Goal: Task Accomplishment & Management: Understand process/instructions

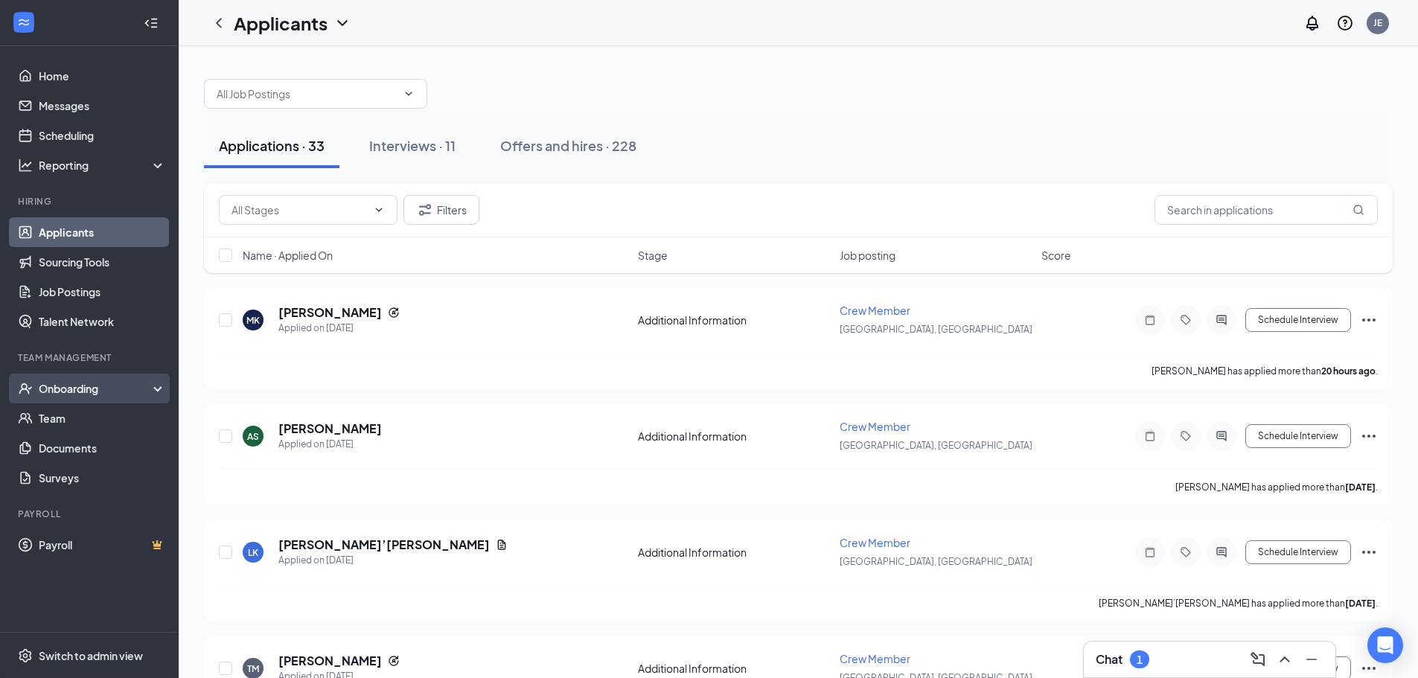
drag, startPoint x: 77, startPoint y: 395, endPoint x: 61, endPoint y: 389, distance: 17.0
click at [77, 394] on div "Onboarding" at bounding box center [96, 388] width 115 height 15
drag, startPoint x: 86, startPoint y: 412, endPoint x: 127, endPoint y: 399, distance: 42.4
click at [87, 412] on link "Overview" at bounding box center [102, 419] width 127 height 30
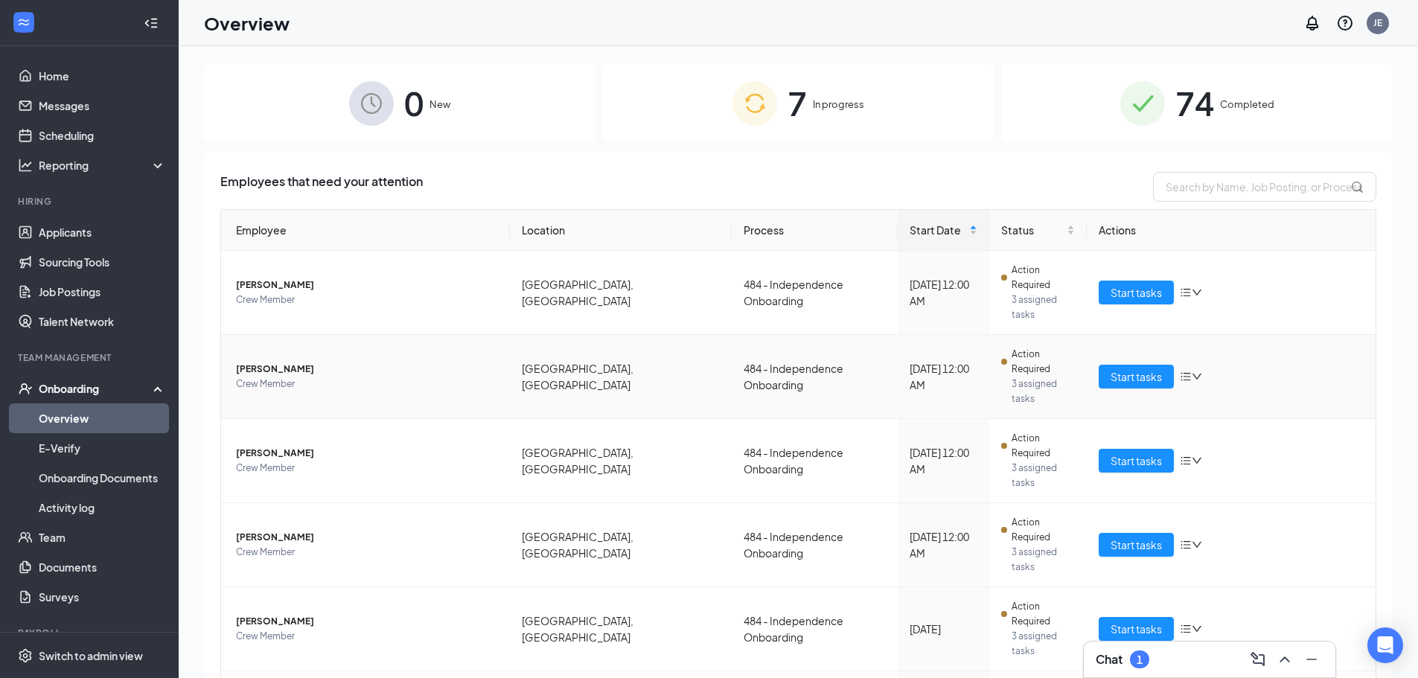
click at [409, 377] on span "Crew Member" at bounding box center [367, 384] width 262 height 15
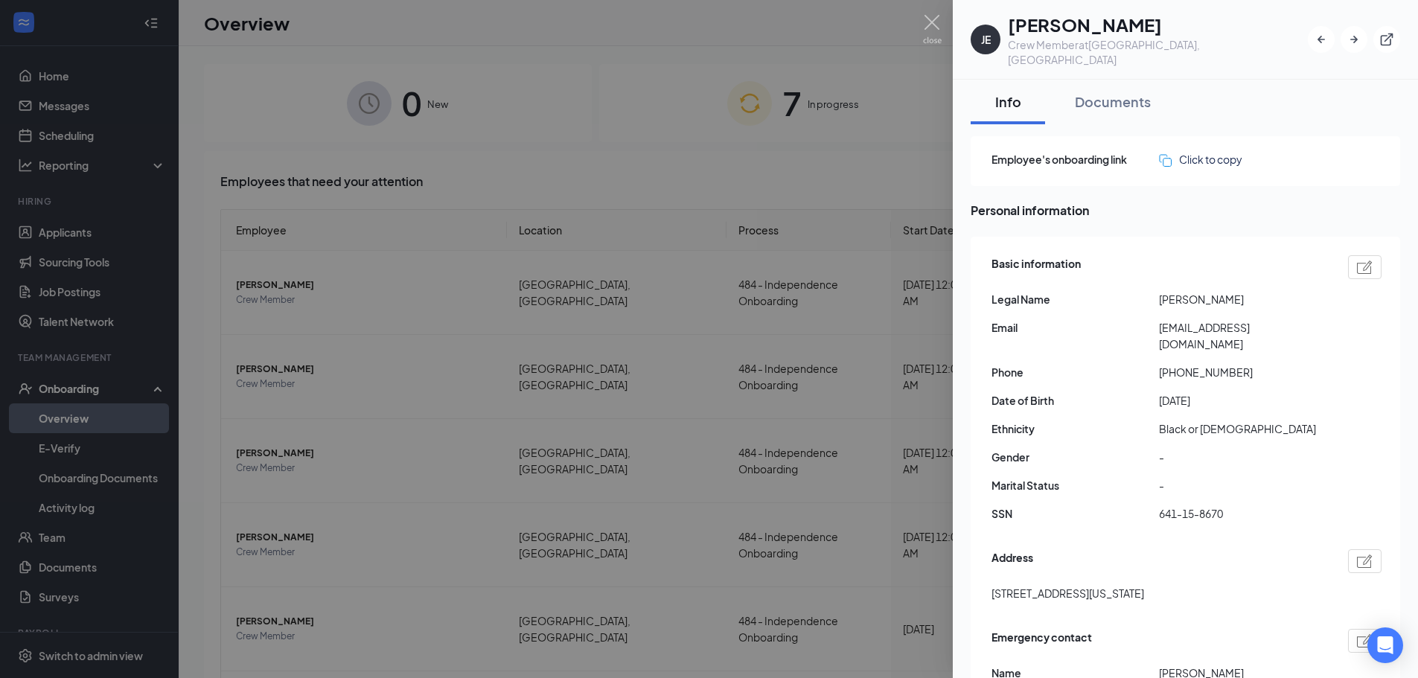
click at [944, 29] on div at bounding box center [709, 339] width 1418 height 678
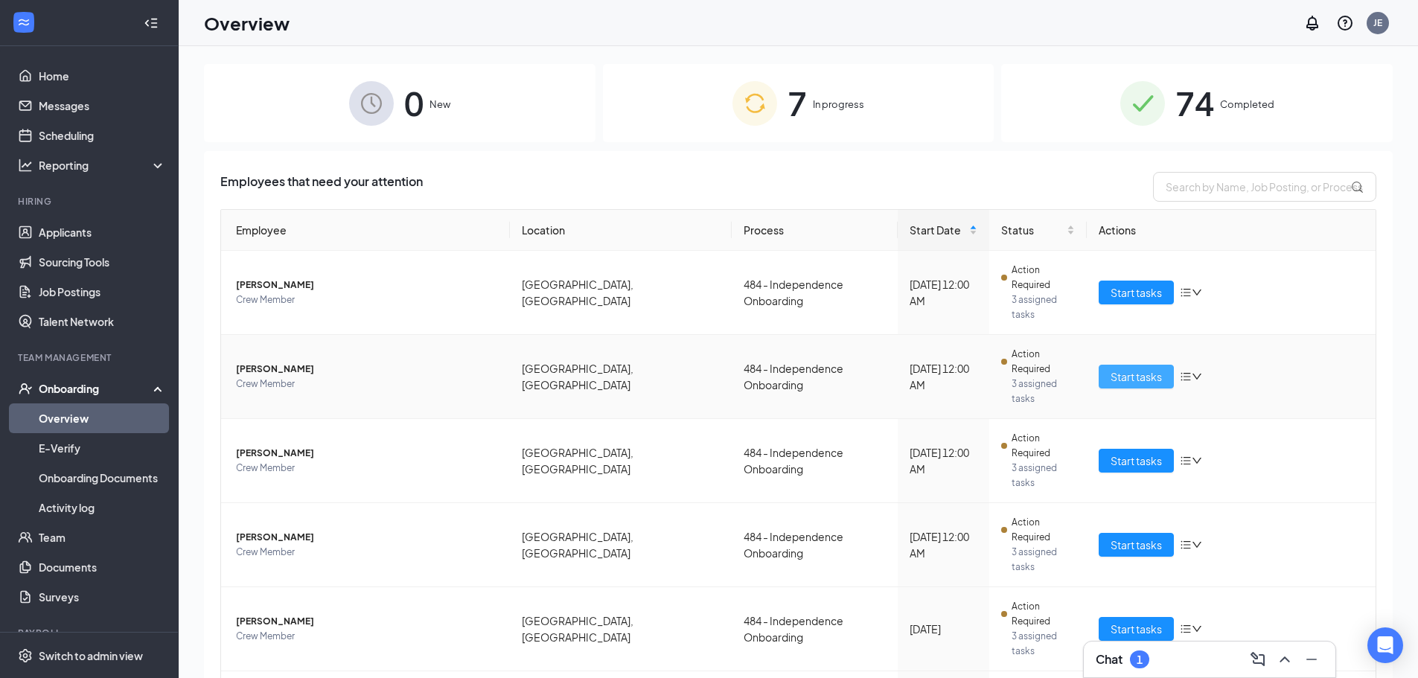
drag, startPoint x: 1122, startPoint y: 342, endPoint x: 1126, endPoint y: 354, distance: 12.5
click at [1123, 365] on button "Start tasks" at bounding box center [1136, 377] width 75 height 24
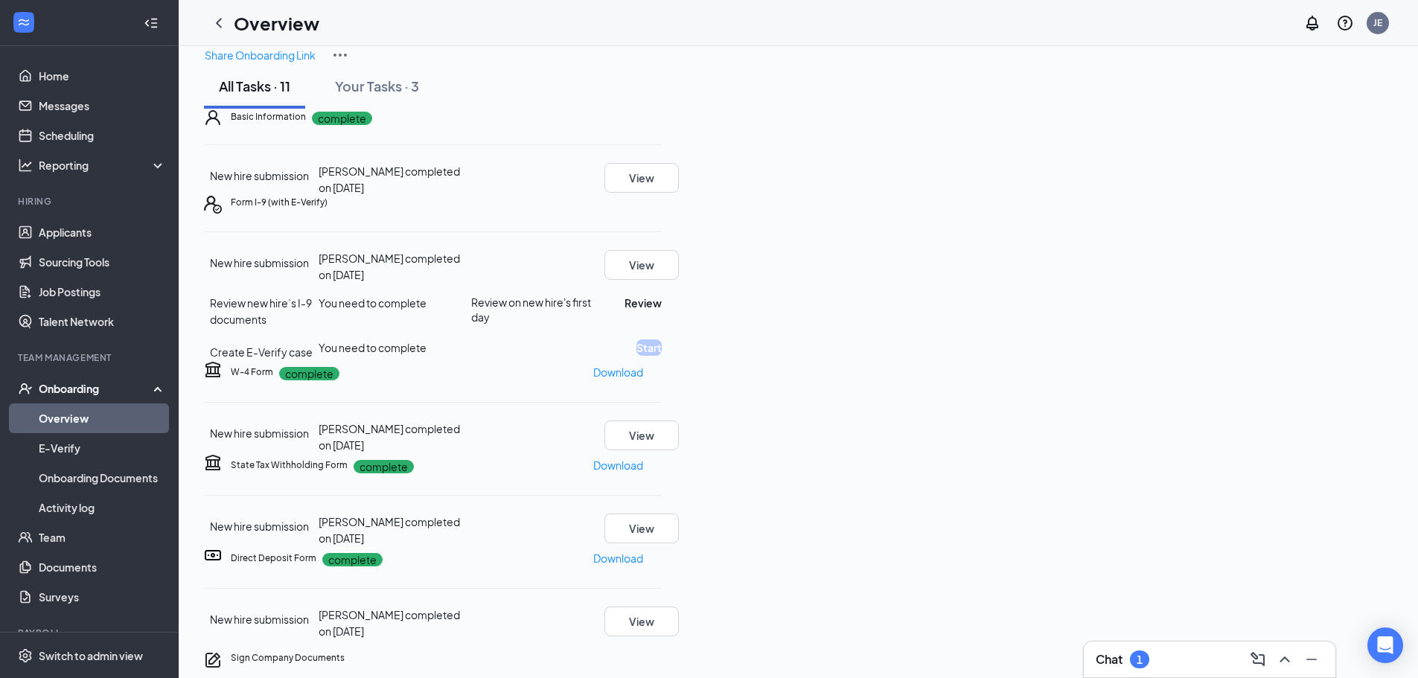
scroll to position [149, 0]
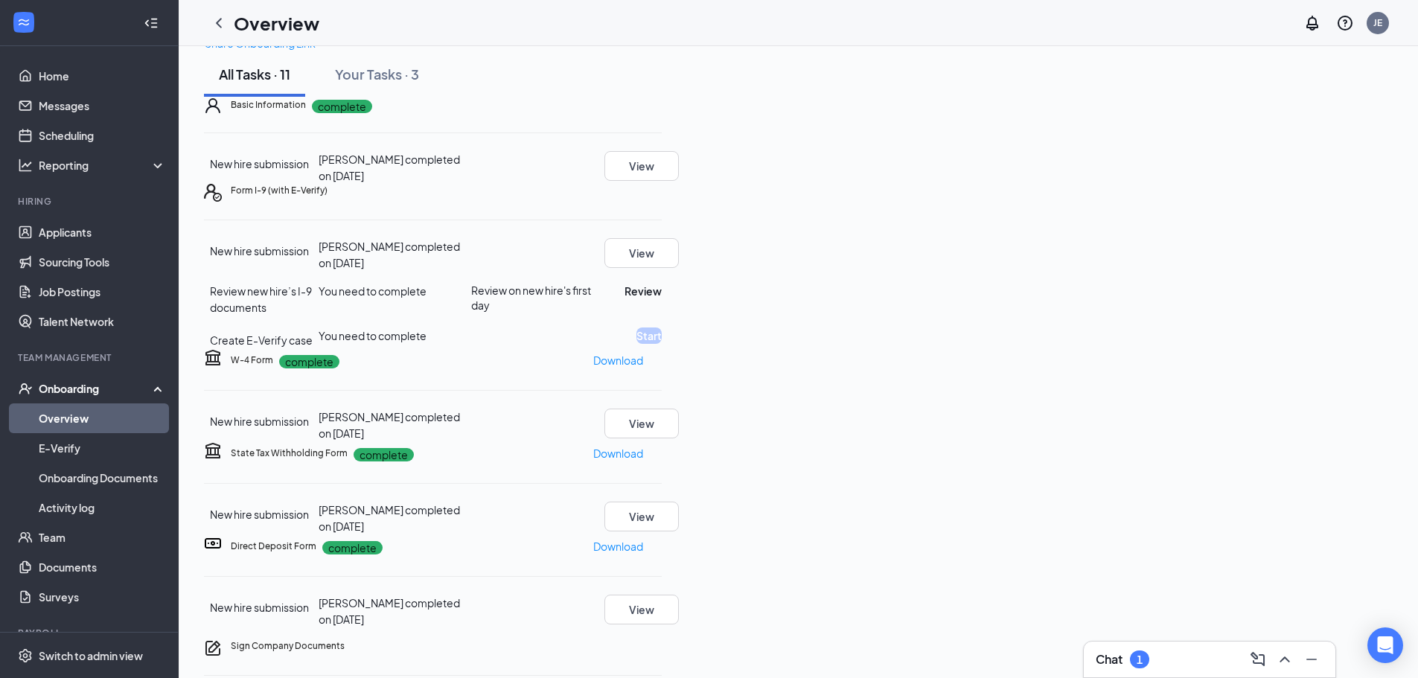
drag, startPoint x: 1129, startPoint y: 150, endPoint x: 1070, endPoint y: 150, distance: 58.8
drag, startPoint x: 1070, startPoint y: 150, endPoint x: 1030, endPoint y: 91, distance: 71.5
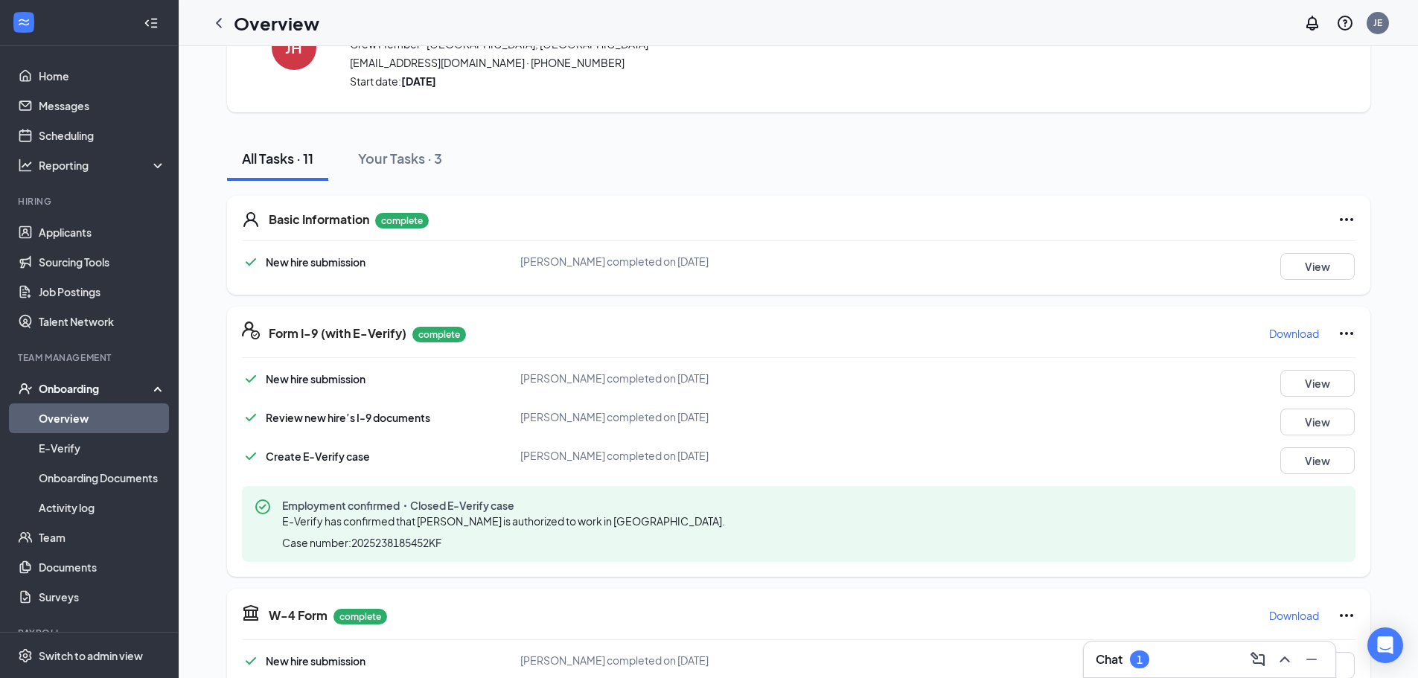
scroll to position [99, 0]
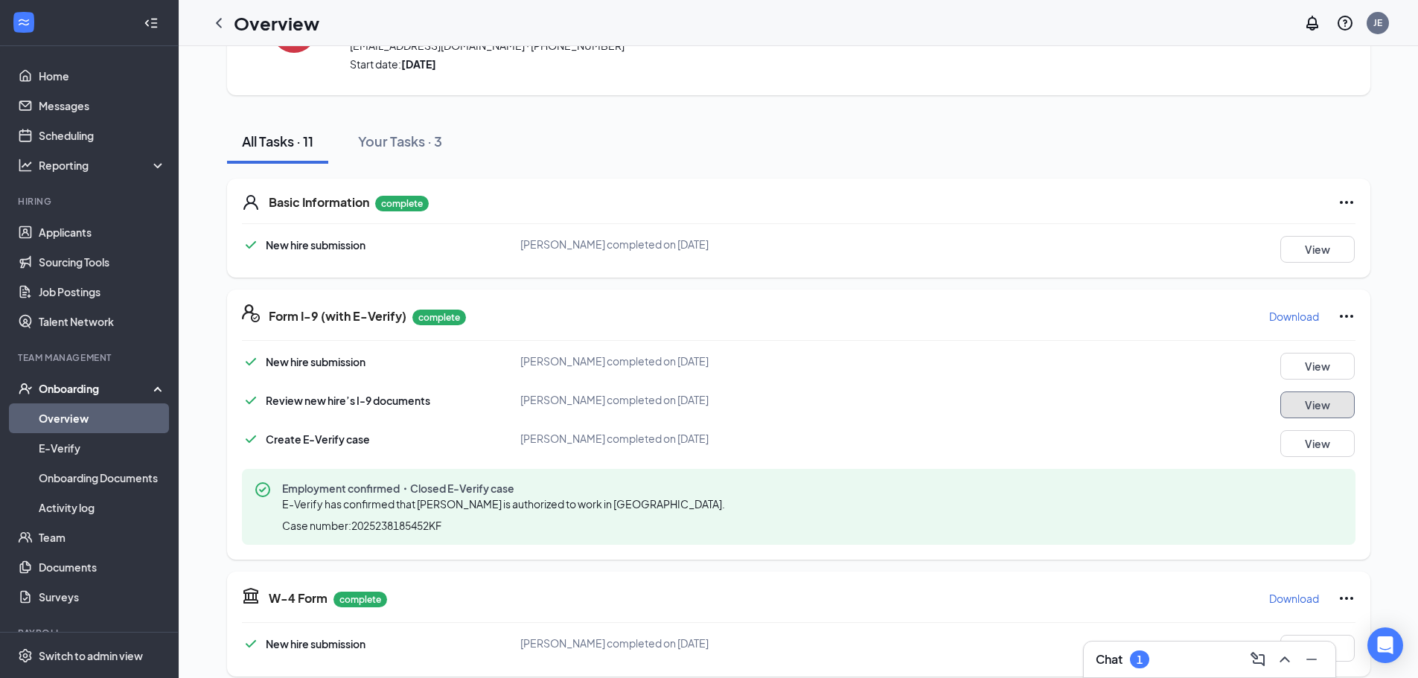
click at [1307, 403] on button "View" at bounding box center [1318, 405] width 74 height 27
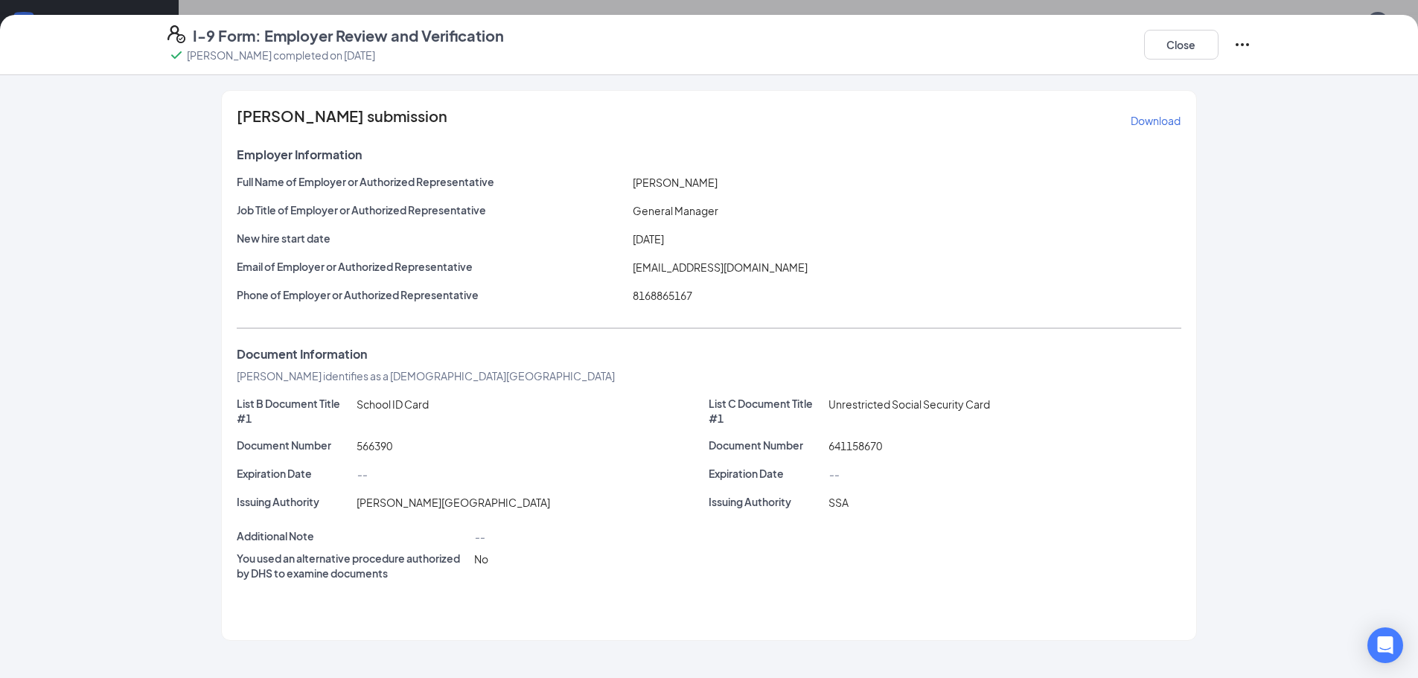
scroll to position [0, 0]
click at [1178, 48] on button "Close" at bounding box center [1181, 45] width 74 height 30
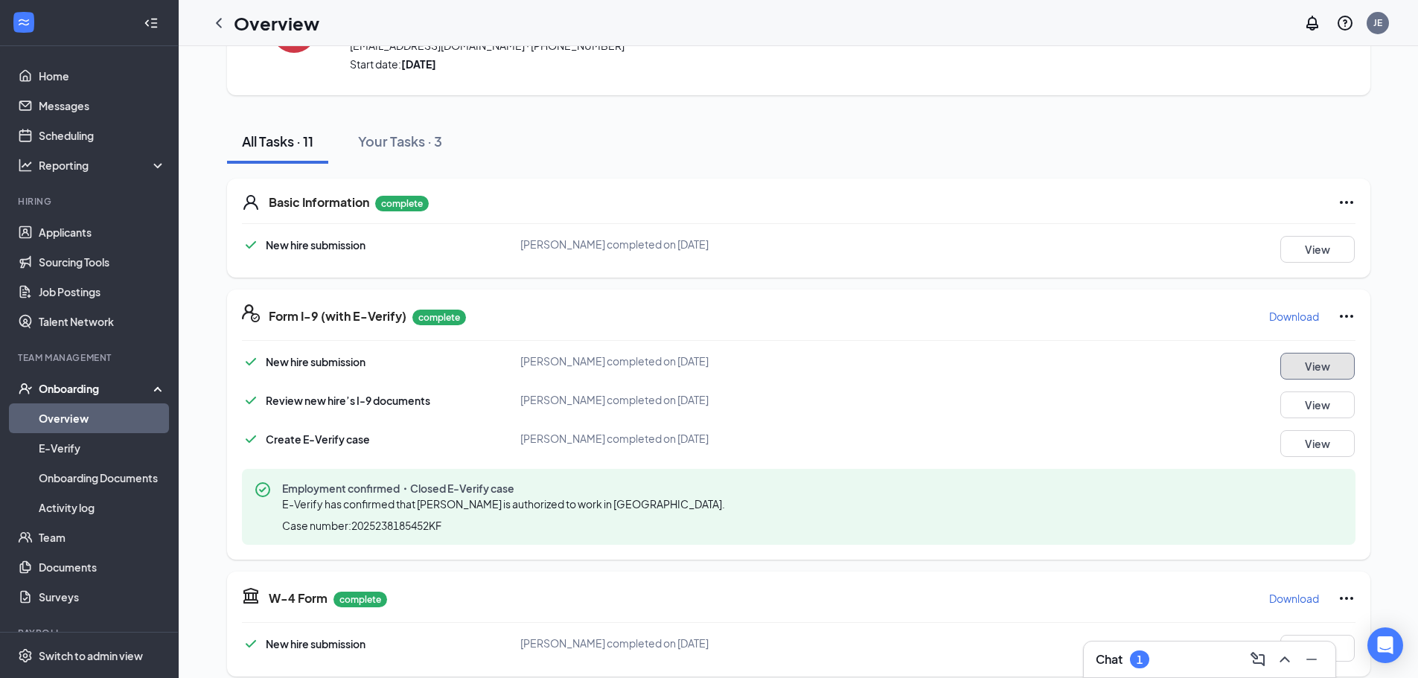
click at [1300, 361] on button "View" at bounding box center [1318, 366] width 74 height 27
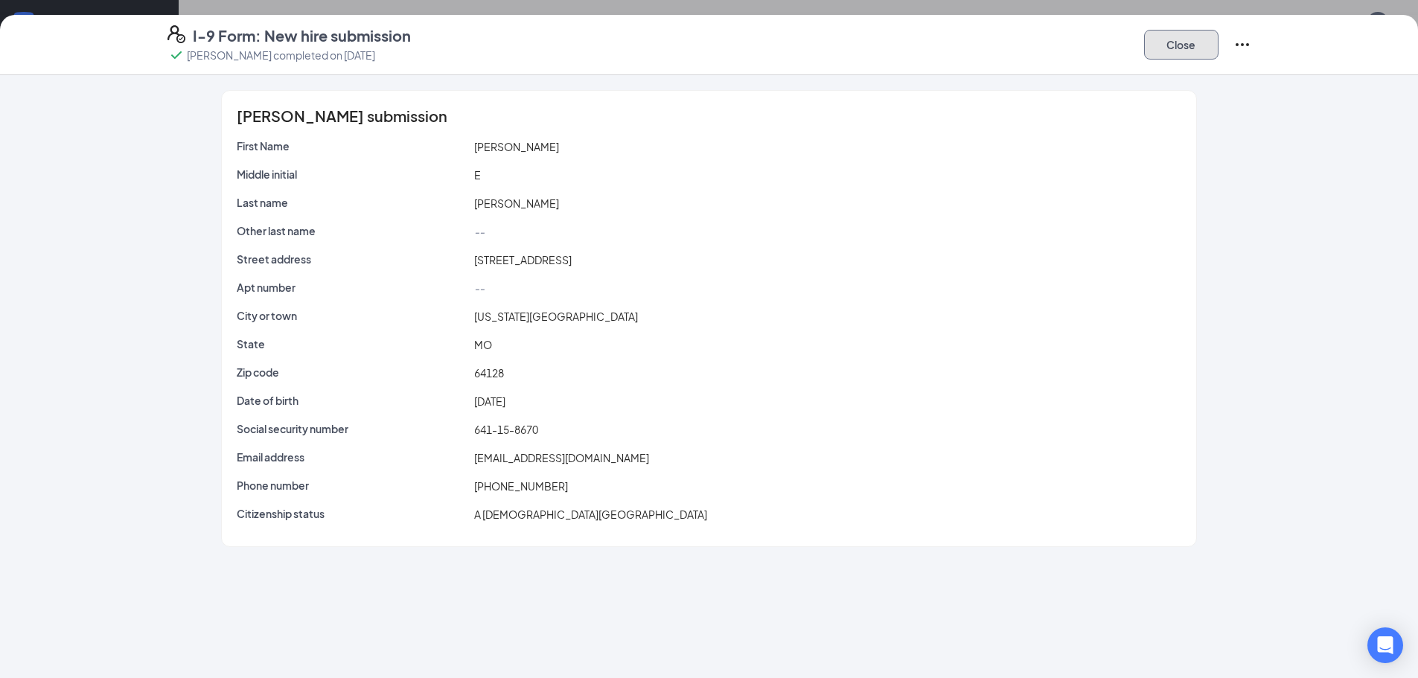
click at [1190, 50] on button "Close" at bounding box center [1181, 45] width 74 height 30
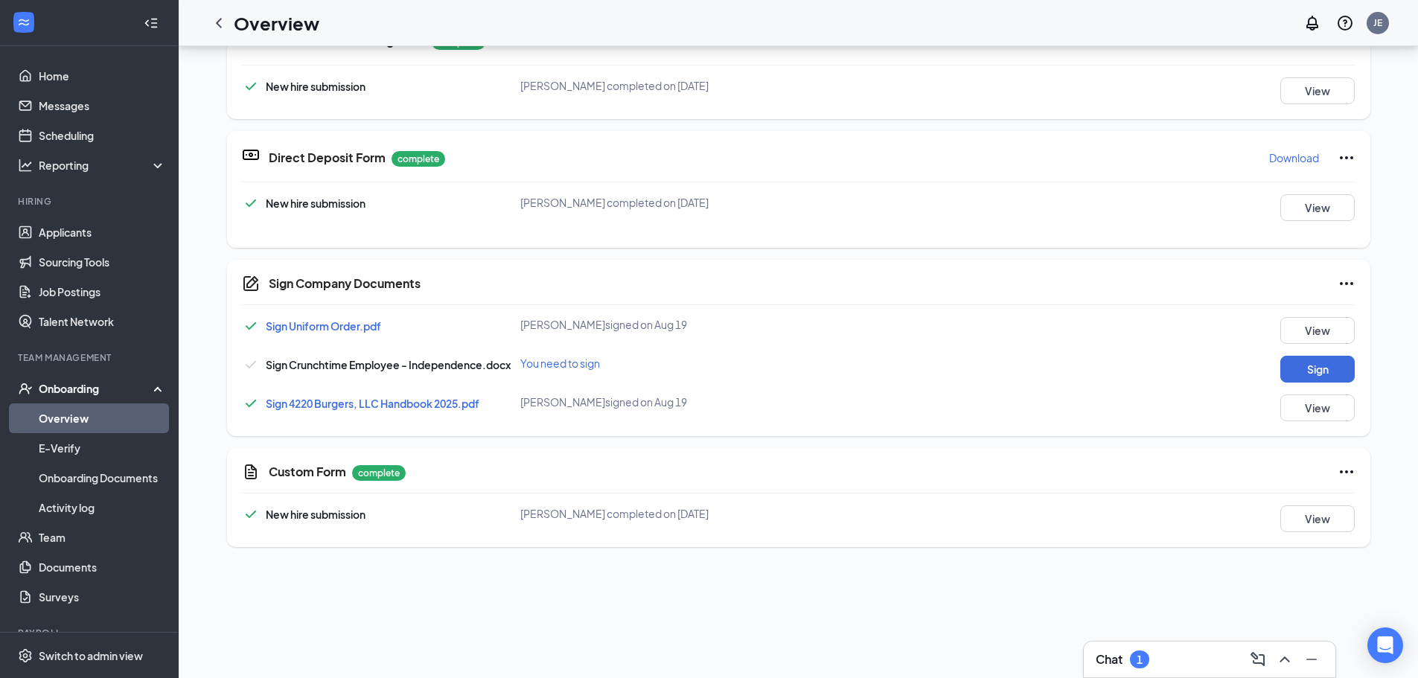
scroll to position [248, 0]
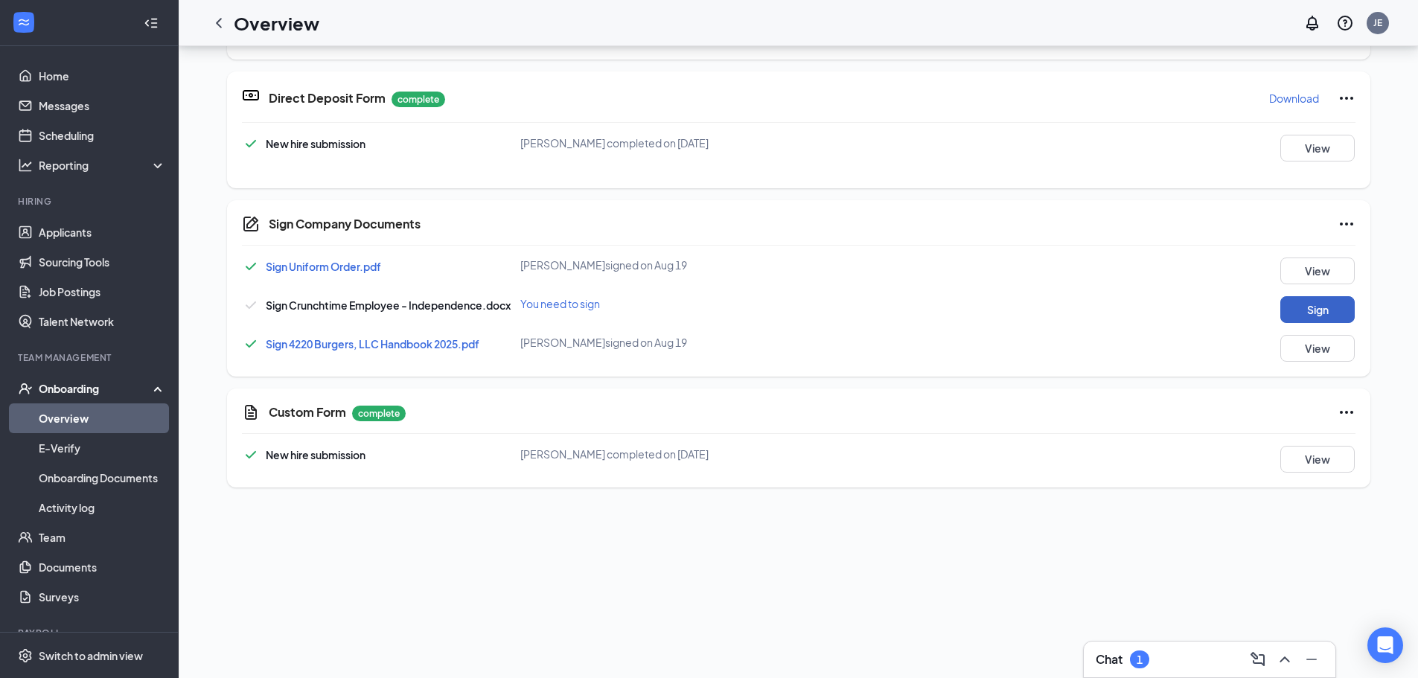
click at [1313, 314] on button "Sign" at bounding box center [1318, 309] width 74 height 27
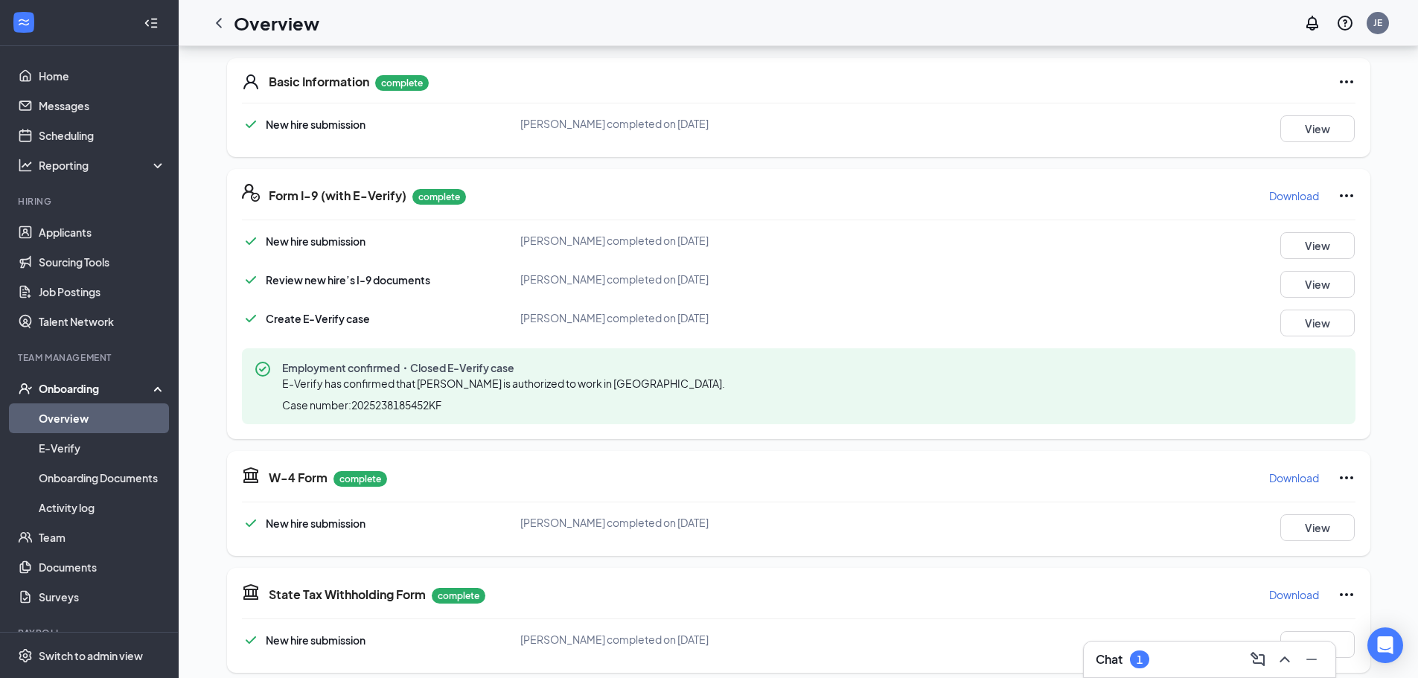
scroll to position [0, 0]
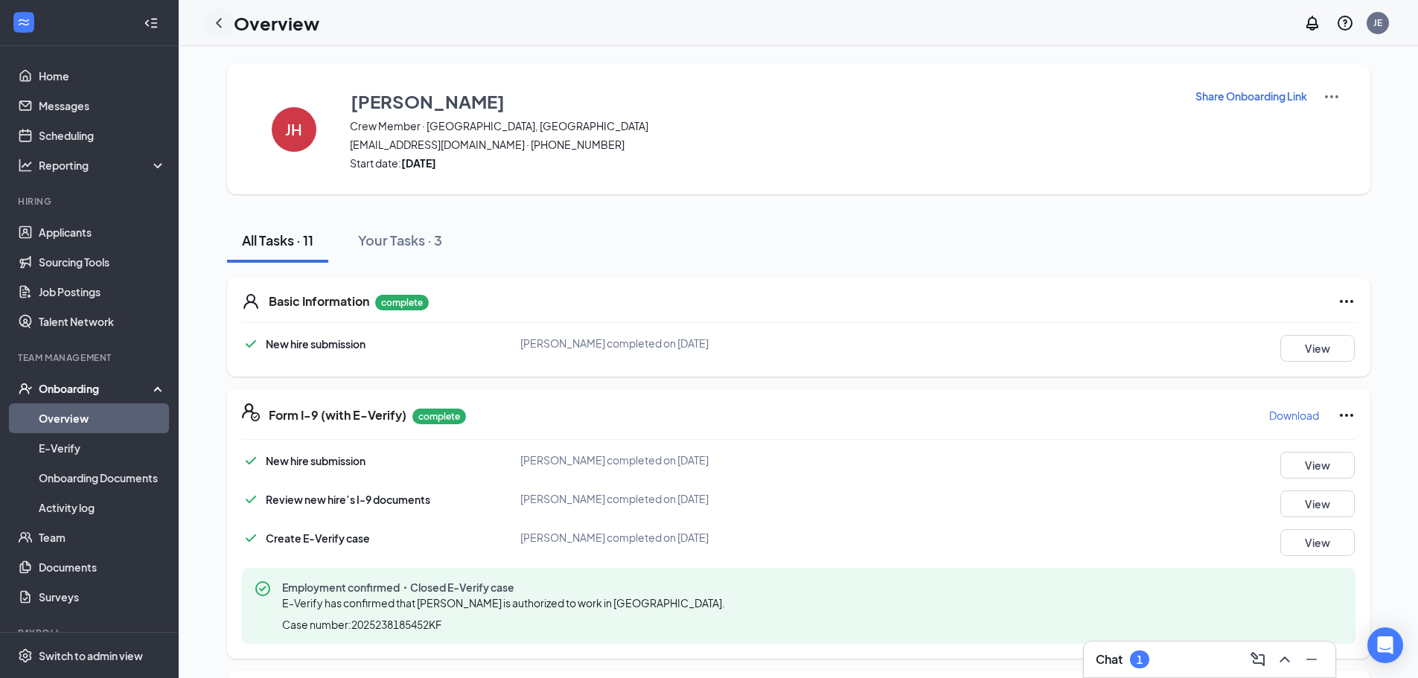
click at [224, 20] on icon "ChevronLeft" at bounding box center [219, 23] width 18 height 18
